Goal: Information Seeking & Learning: Learn about a topic

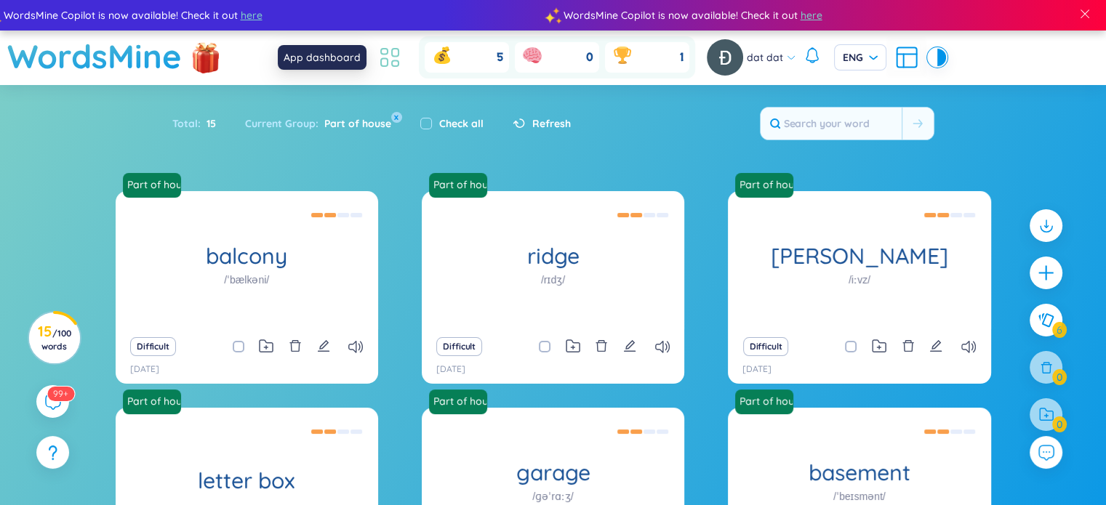
click at [389, 66] on icon at bounding box center [390, 57] width 26 height 26
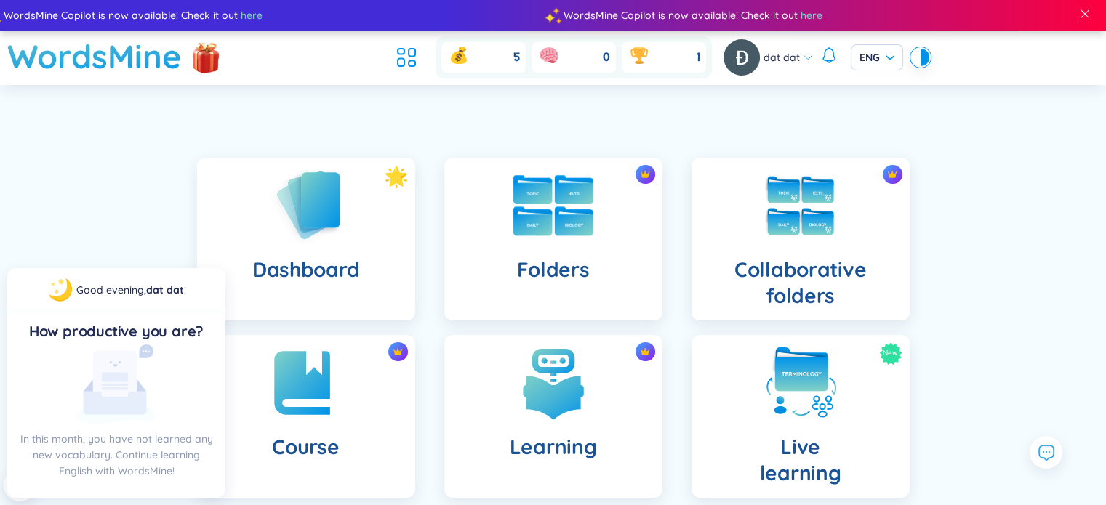
click at [553, 261] on h4 "Folders" at bounding box center [552, 270] width 73 height 26
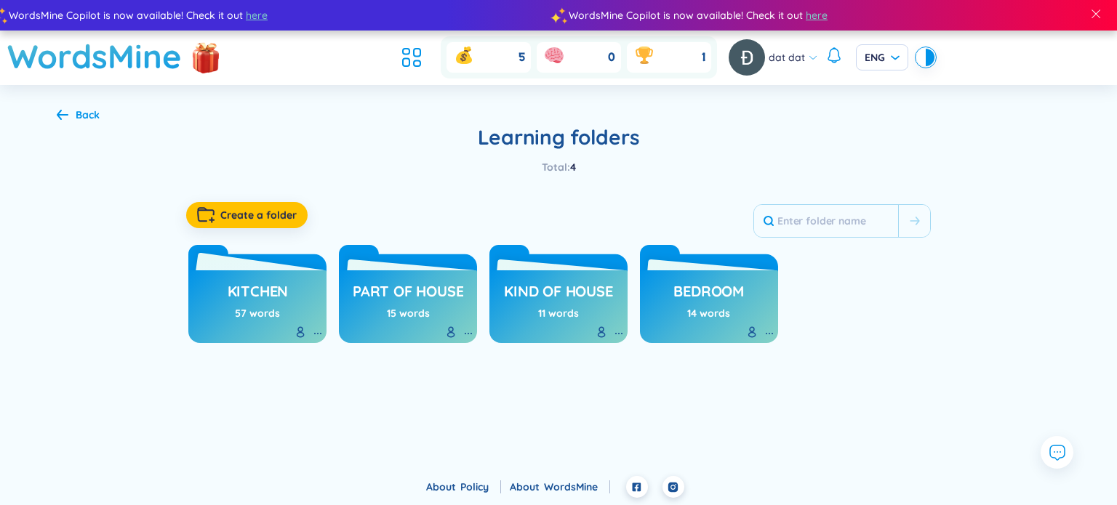
click at [233, 303] on h3 "kitchen" at bounding box center [258, 295] width 61 height 28
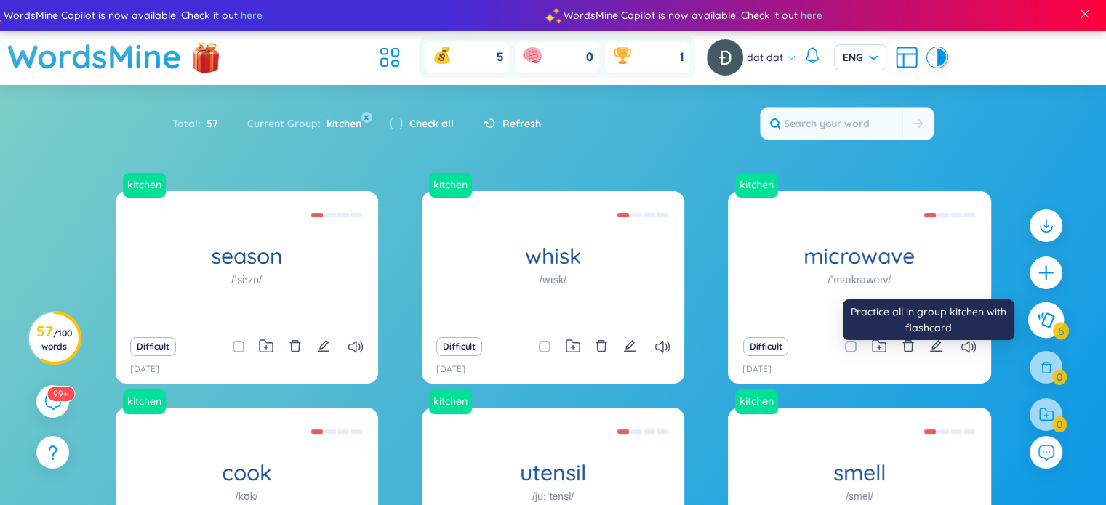
click at [1043, 317] on icon at bounding box center [1045, 321] width 17 height 16
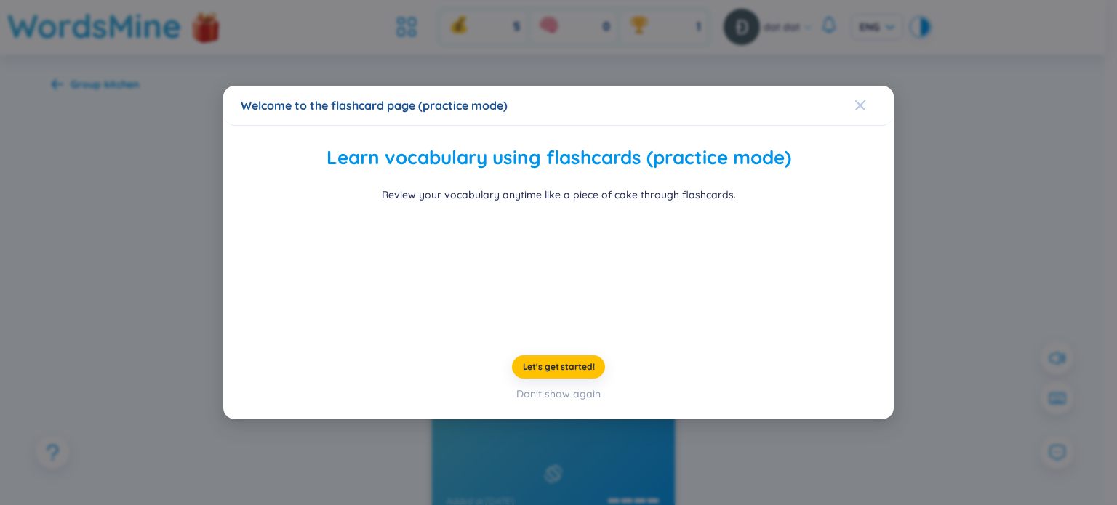
click at [854, 100] on icon "Close" at bounding box center [860, 106] width 12 height 12
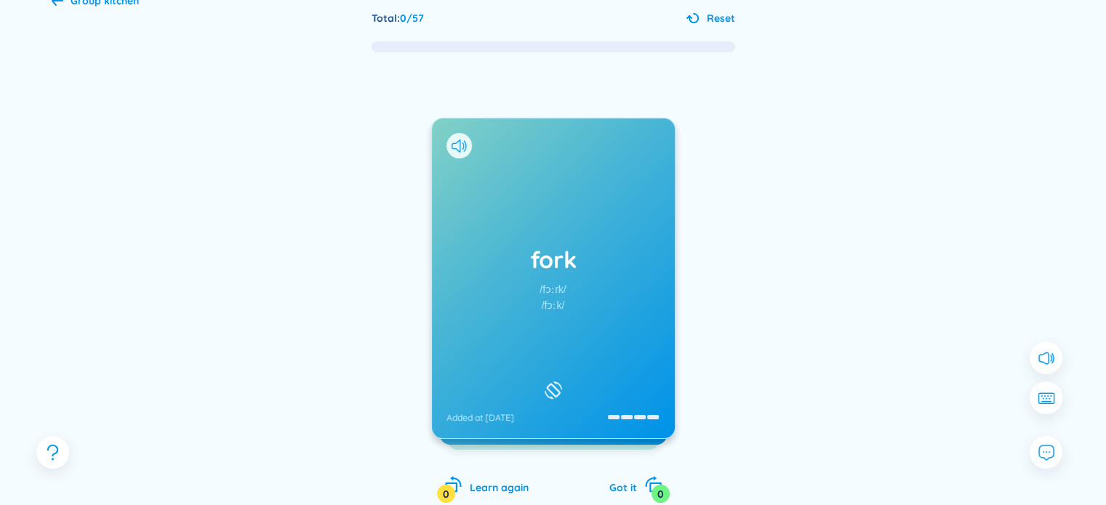
scroll to position [83, 0]
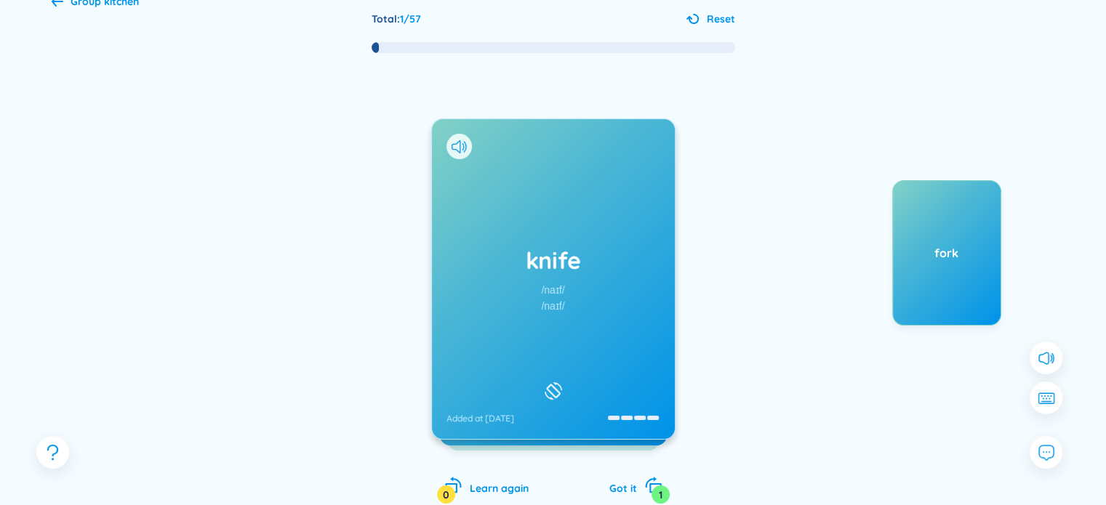
click at [567, 255] on h1 "knife" at bounding box center [553, 260] width 214 height 32
click at [426, 297] on div "cupboard /ˈkʌbərd/ /ˈkʌbəd/ Added at [DATE] kitchen cupboards I found it hidden…" at bounding box center [553, 294] width 1003 height 478
click at [503, 294] on div "cupboard /ˈkʌbərd/ /ˈkʌbəd/ Added at [DATE]" at bounding box center [553, 279] width 243 height 320
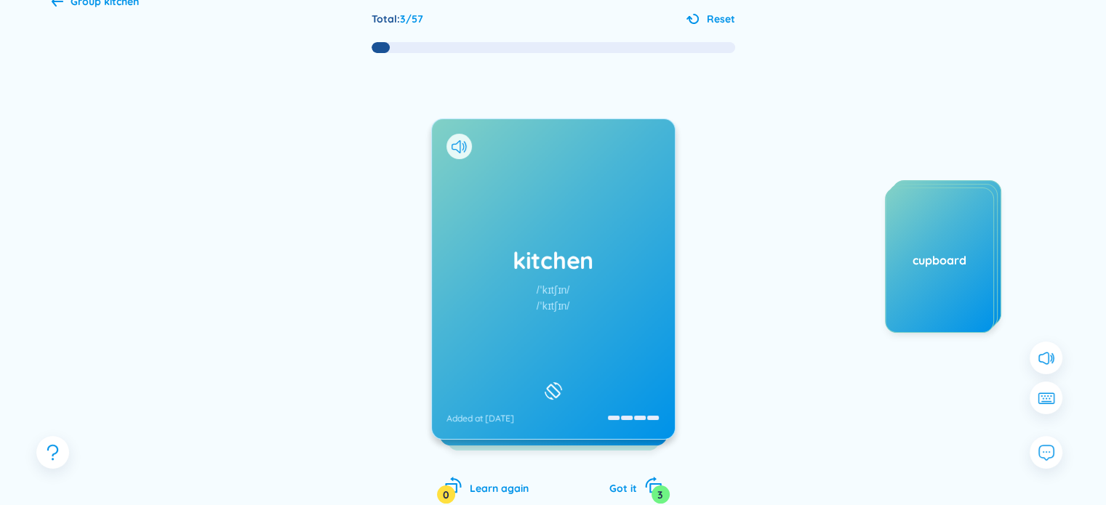
click at [628, 293] on div "kitchen /ˈkɪtʃɪn/ /ˈkɪtʃɪn/ Added at [DATE]" at bounding box center [553, 279] width 243 height 320
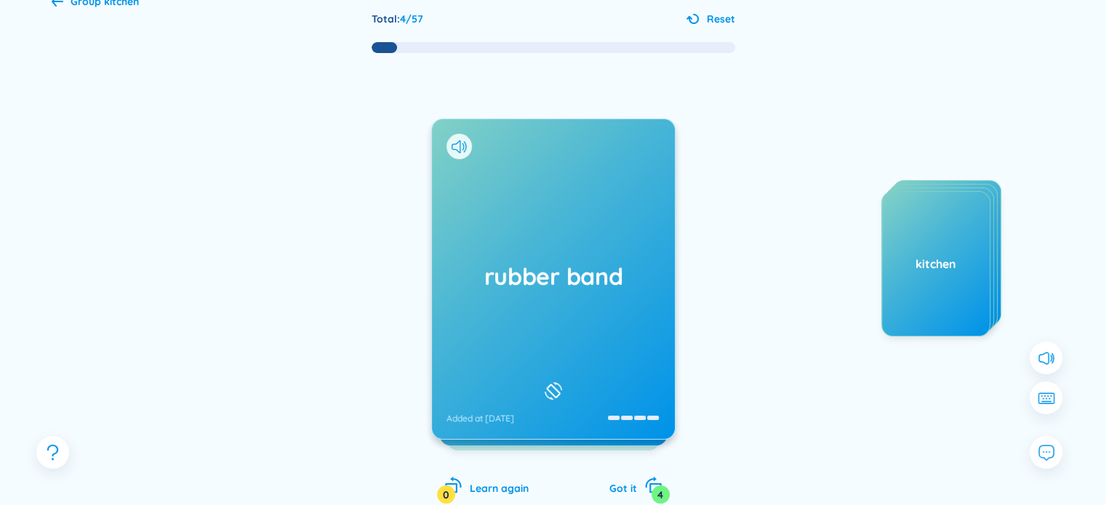
click at [483, 334] on div "rubber band Added at [DATE]" at bounding box center [553, 279] width 243 height 320
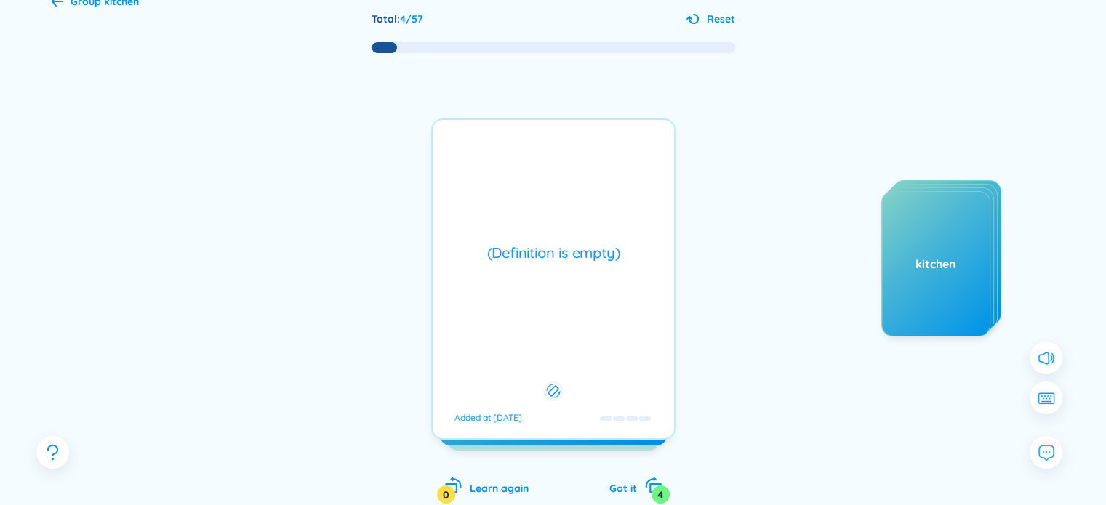
click at [642, 250] on div "(Definition is empty)" at bounding box center [553, 253] width 227 height 20
